Goal: Navigation & Orientation: Understand site structure

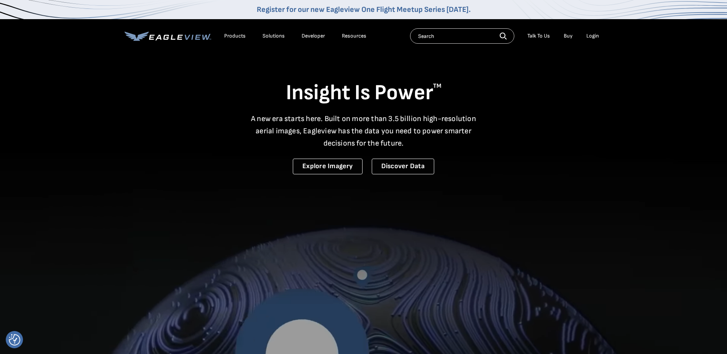
click at [235, 36] on div "Products" at bounding box center [234, 36] width 21 height 7
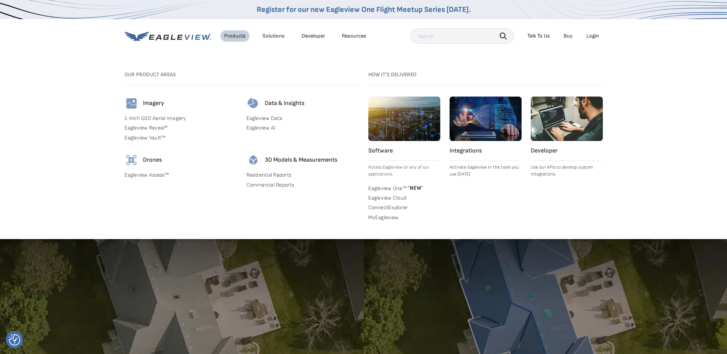
click at [276, 34] on div "Solutions" at bounding box center [273, 36] width 22 height 7
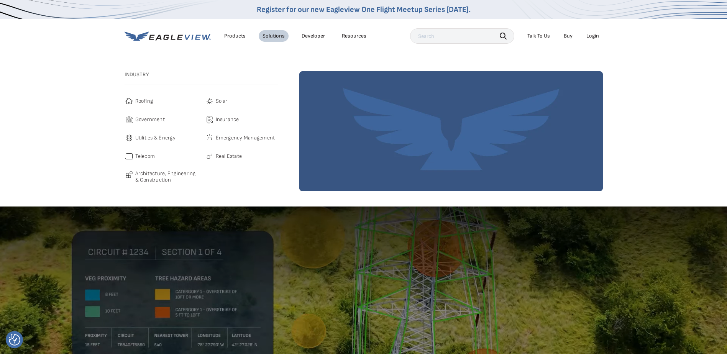
click at [314, 34] on link "Developer" at bounding box center [312, 36] width 23 height 7
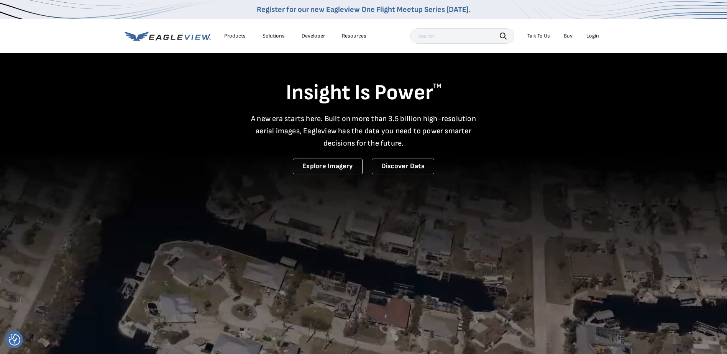
click at [353, 36] on div "Resources" at bounding box center [354, 36] width 25 height 7
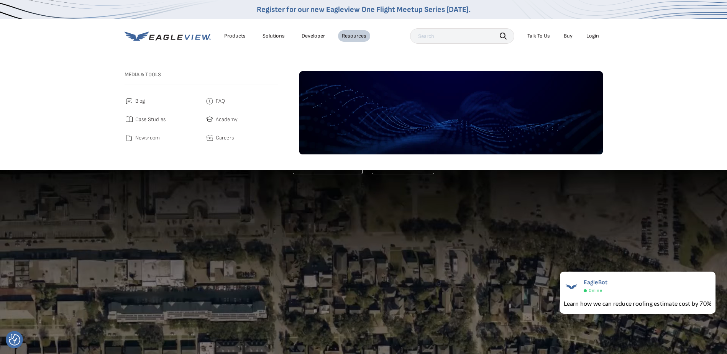
click at [170, 36] on icon at bounding box center [168, 36] width 87 height 10
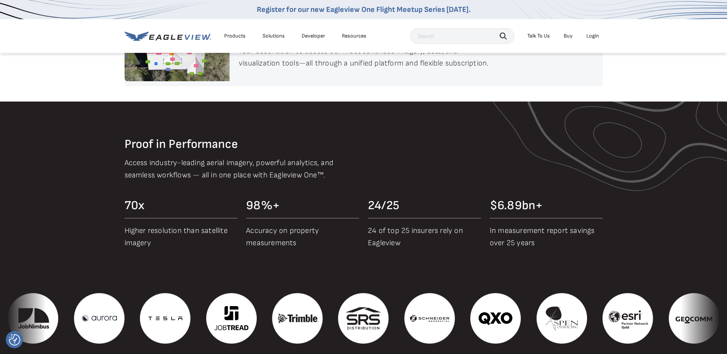
scroll to position [728, 0]
